Goal: Navigation & Orientation: Find specific page/section

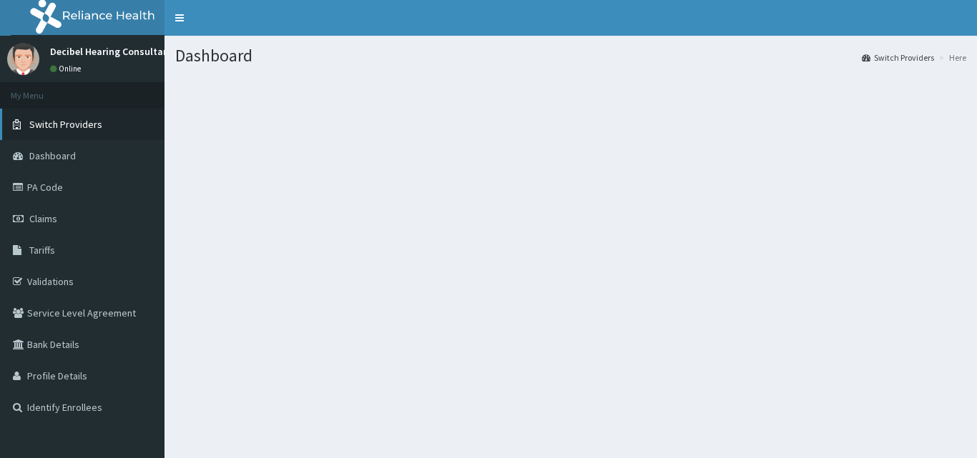
click at [54, 128] on span "Switch Providers" at bounding box center [65, 124] width 73 height 13
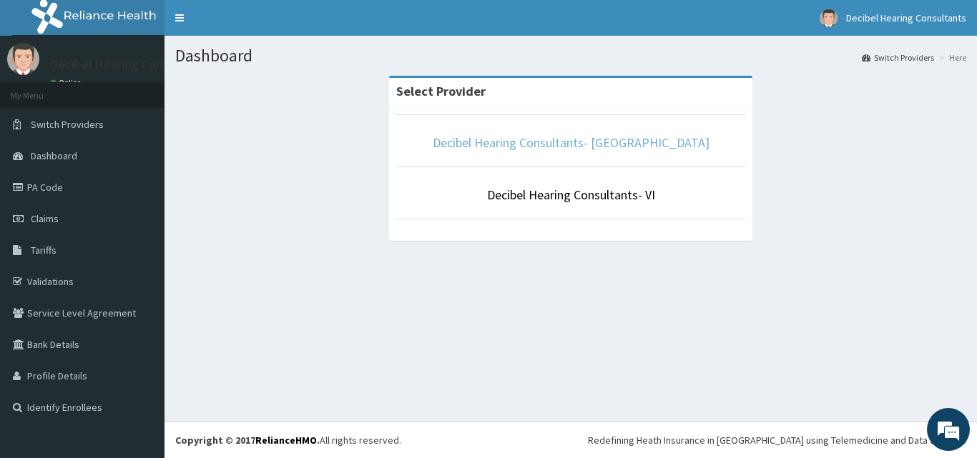
click at [611, 141] on link "Decibel Hearing Consultants- [GEOGRAPHIC_DATA]" at bounding box center [571, 142] width 277 height 16
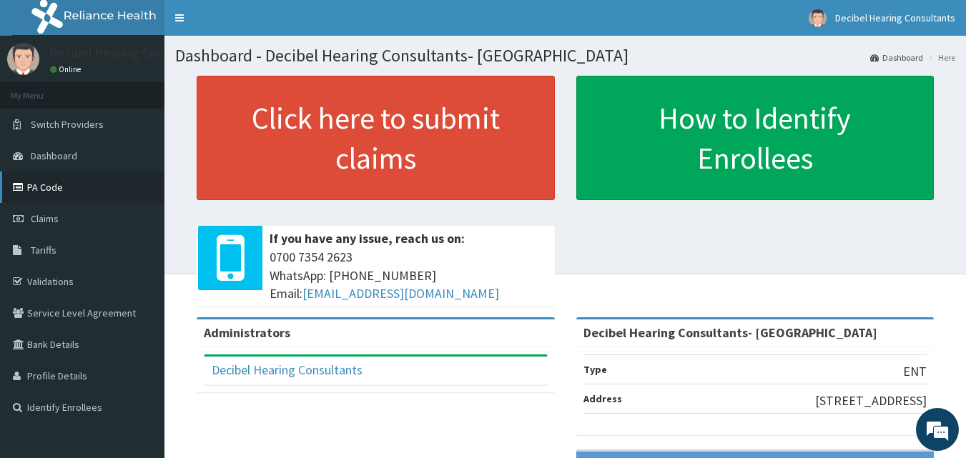
click at [55, 182] on link "PA Code" at bounding box center [82, 187] width 164 height 31
